Goal: Information Seeking & Learning: Learn about a topic

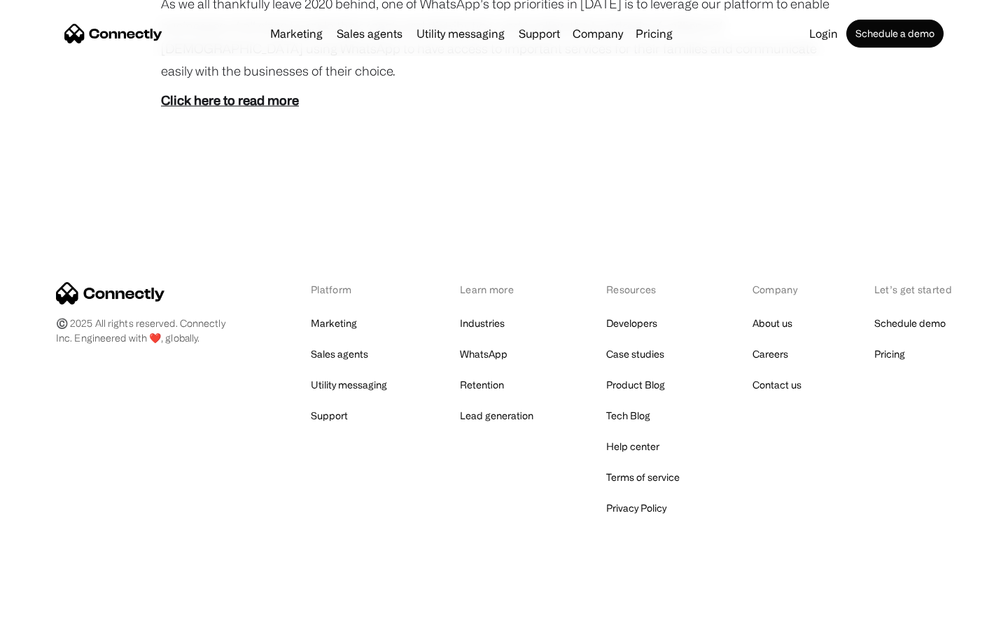
scroll to position [786, 0]
